Goal: Task Accomplishment & Management: Complete application form

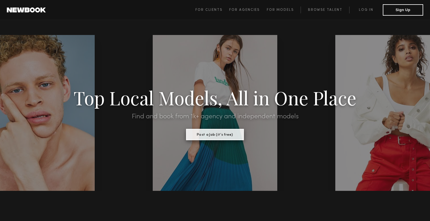
click at [230, 135] on button "Post a Job (it’s free)" at bounding box center [215, 134] width 58 height 11
click at [216, 11] on span "For Clients" at bounding box center [209, 9] width 27 height 3
click at [206, 138] on button "Post a Job (it’s free)" at bounding box center [215, 134] width 58 height 11
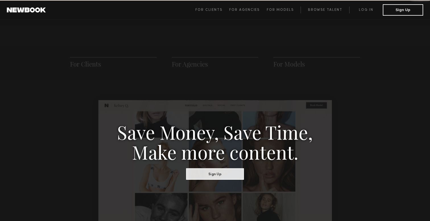
scroll to position [284, 0]
